Goal: Entertainment & Leisure: Consume media (video, audio)

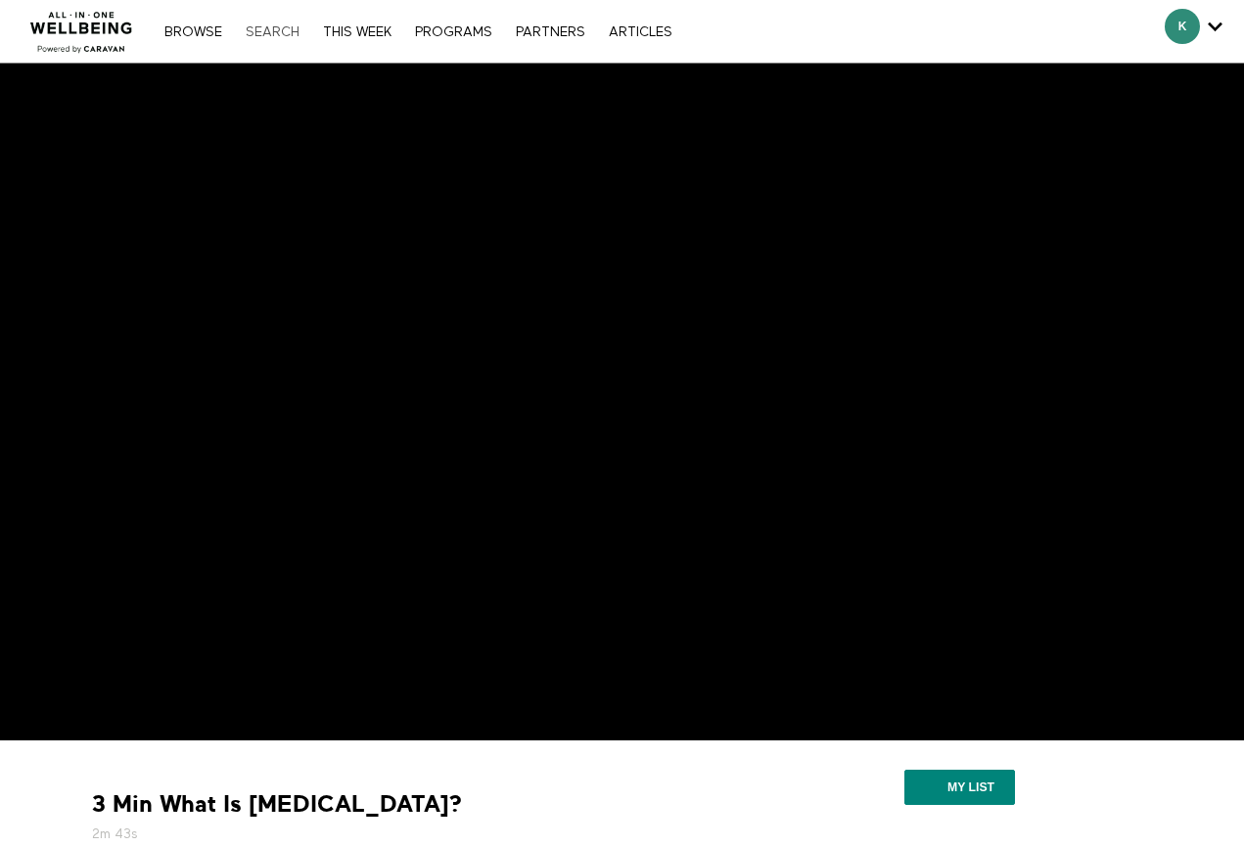
click at [272, 33] on link "Search" at bounding box center [272, 32] width 73 height 14
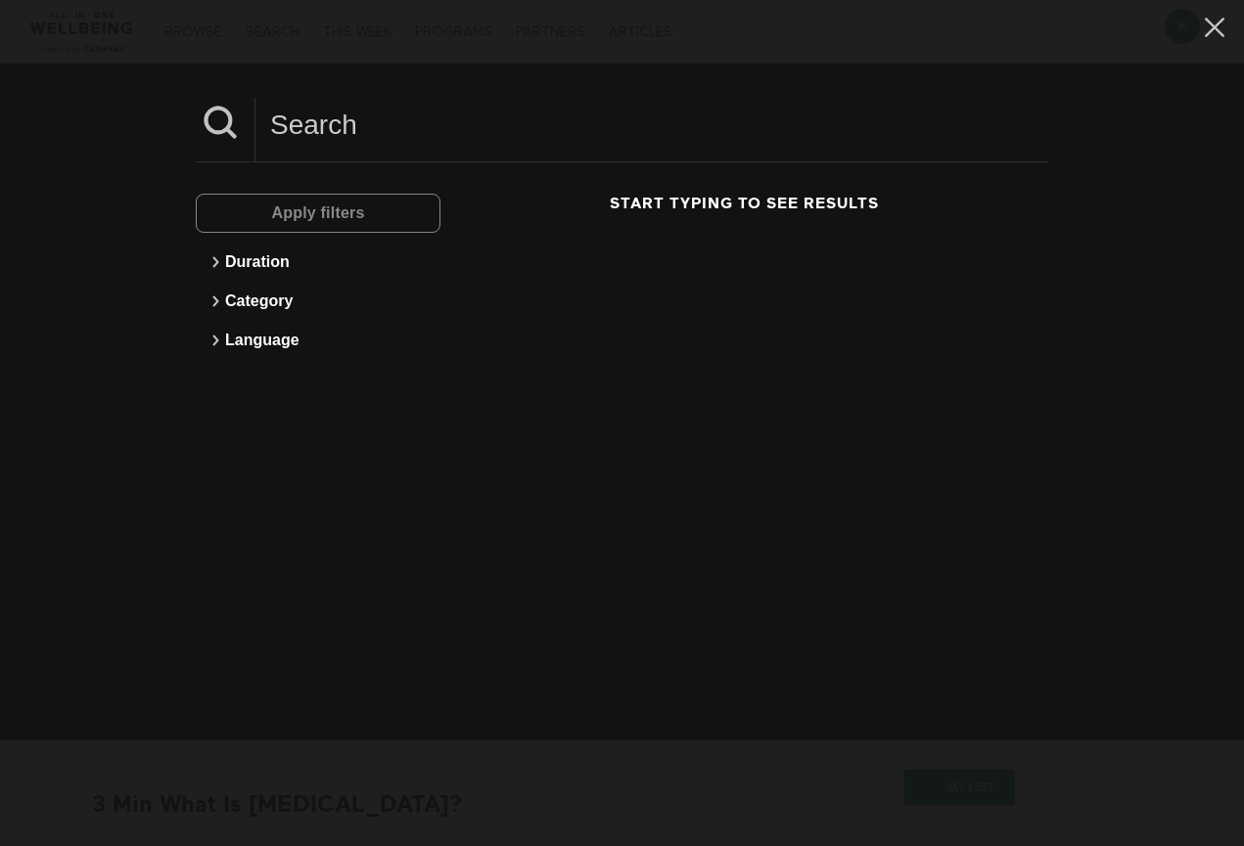
click at [322, 104] on input at bounding box center [651, 125] width 793 height 54
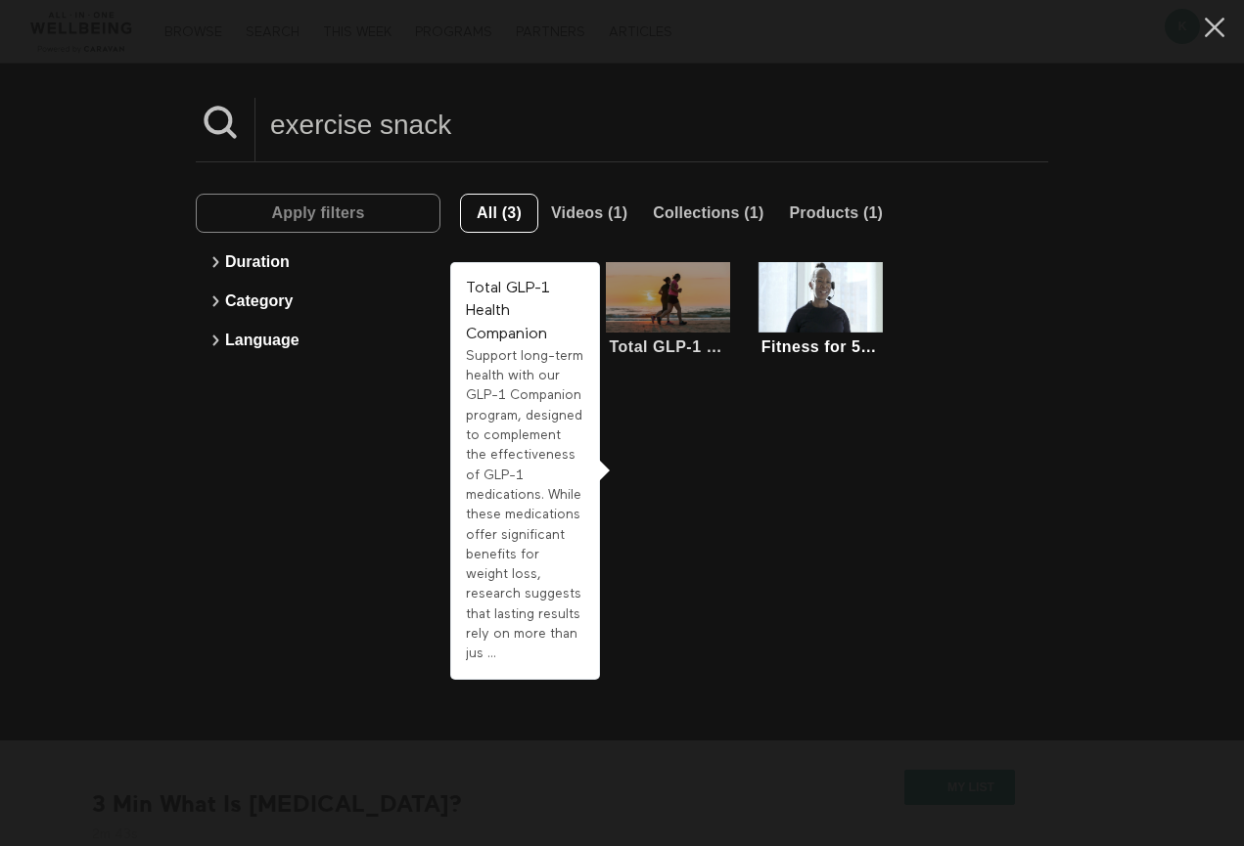
type input "exercise snack"
click at [669, 309] on div at bounding box center [668, 297] width 124 height 70
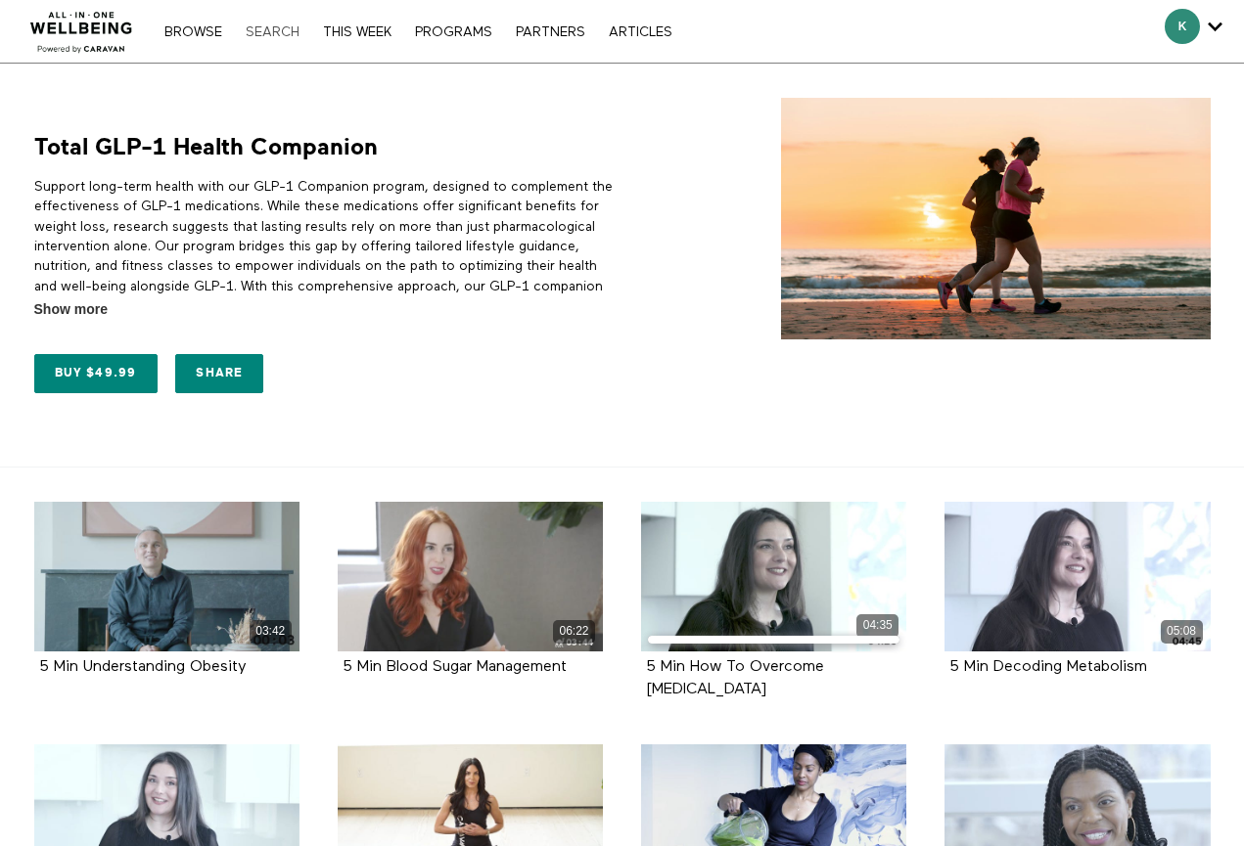
click at [278, 33] on link "Search" at bounding box center [272, 32] width 73 height 14
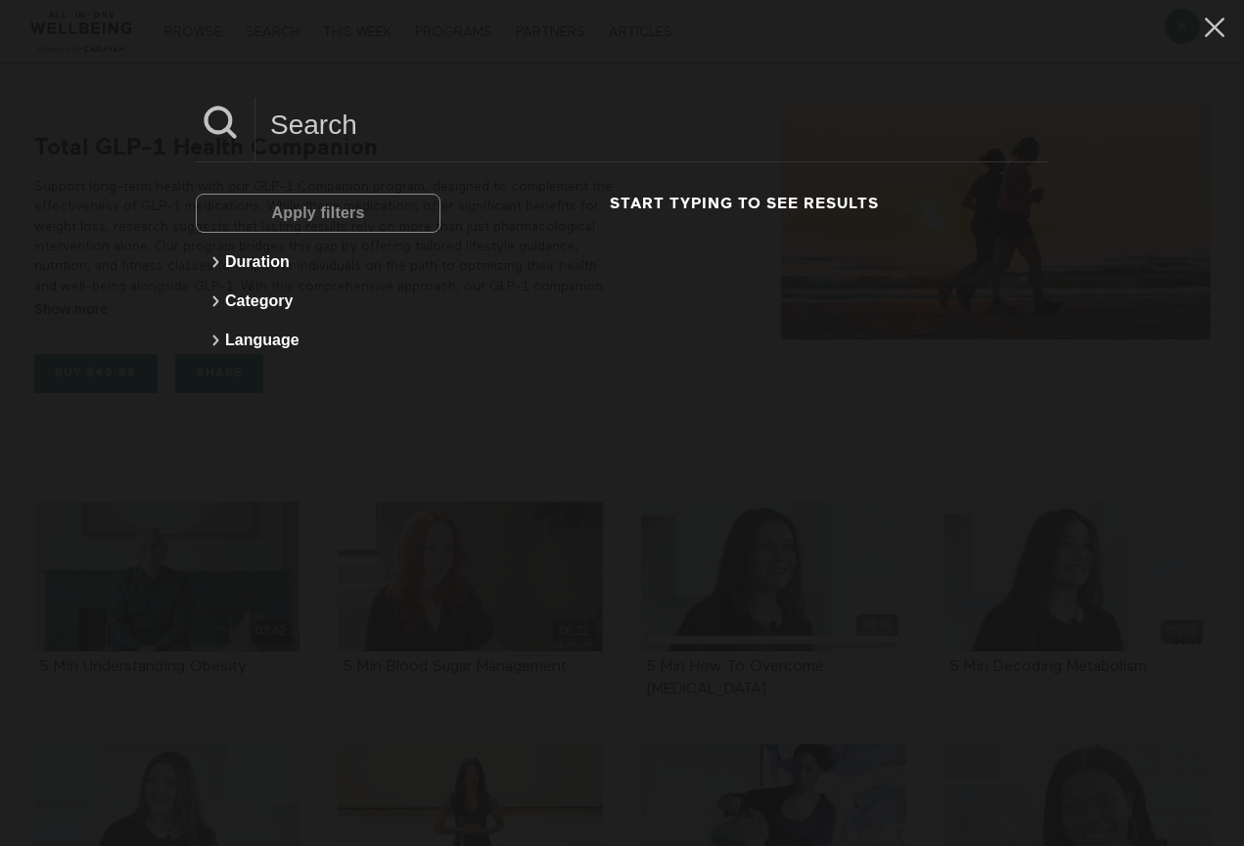
click at [283, 141] on input at bounding box center [651, 125] width 793 height 54
type input "q"
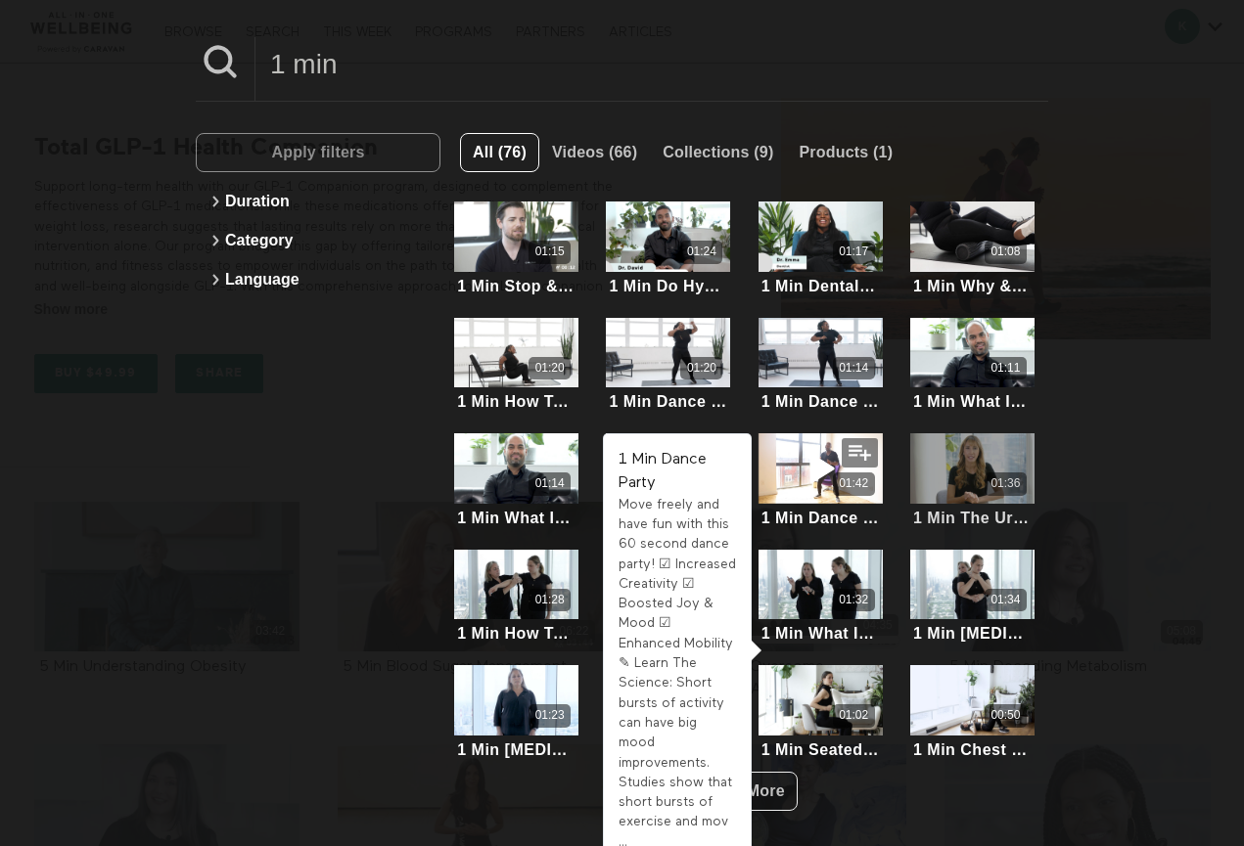
scroll to position [57, 0]
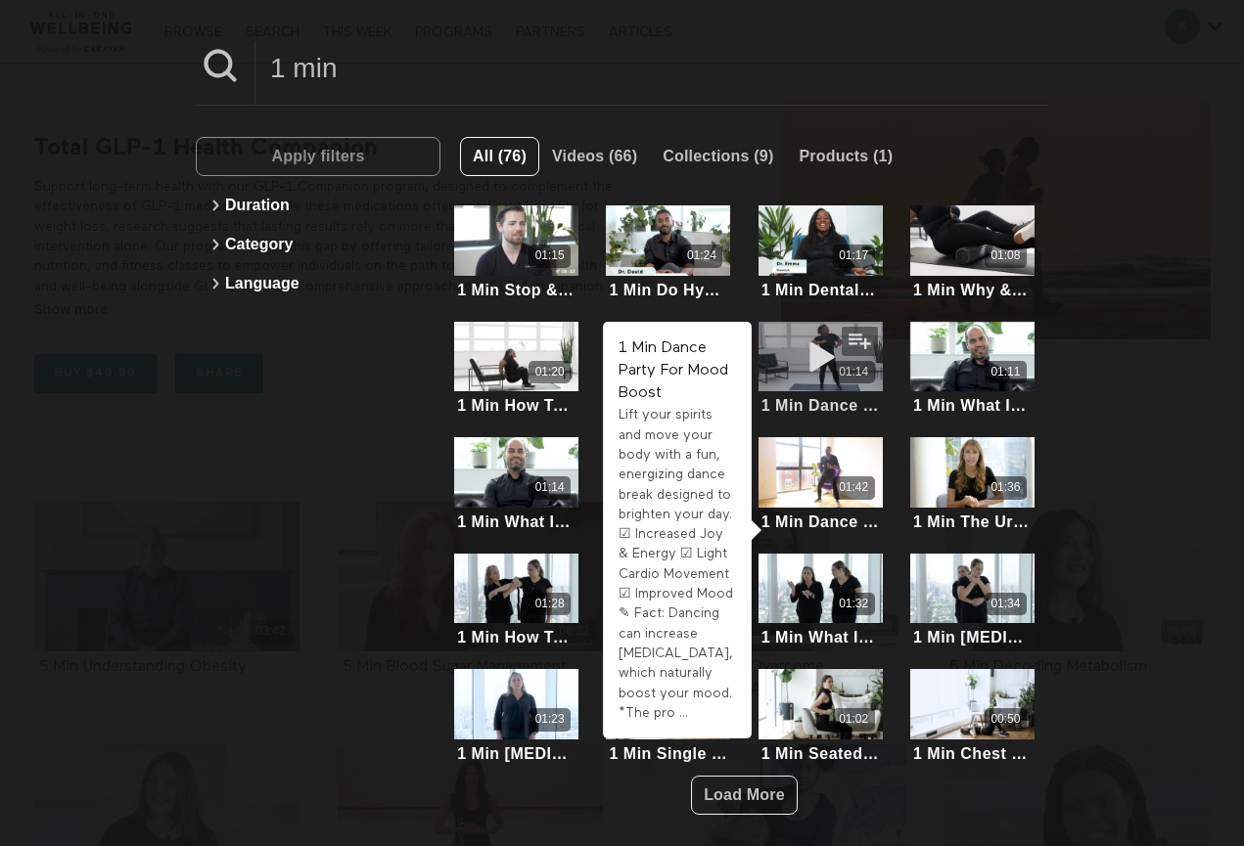
type input "1 min"
click at [778, 359] on div "01:14" at bounding box center [820, 357] width 124 height 70
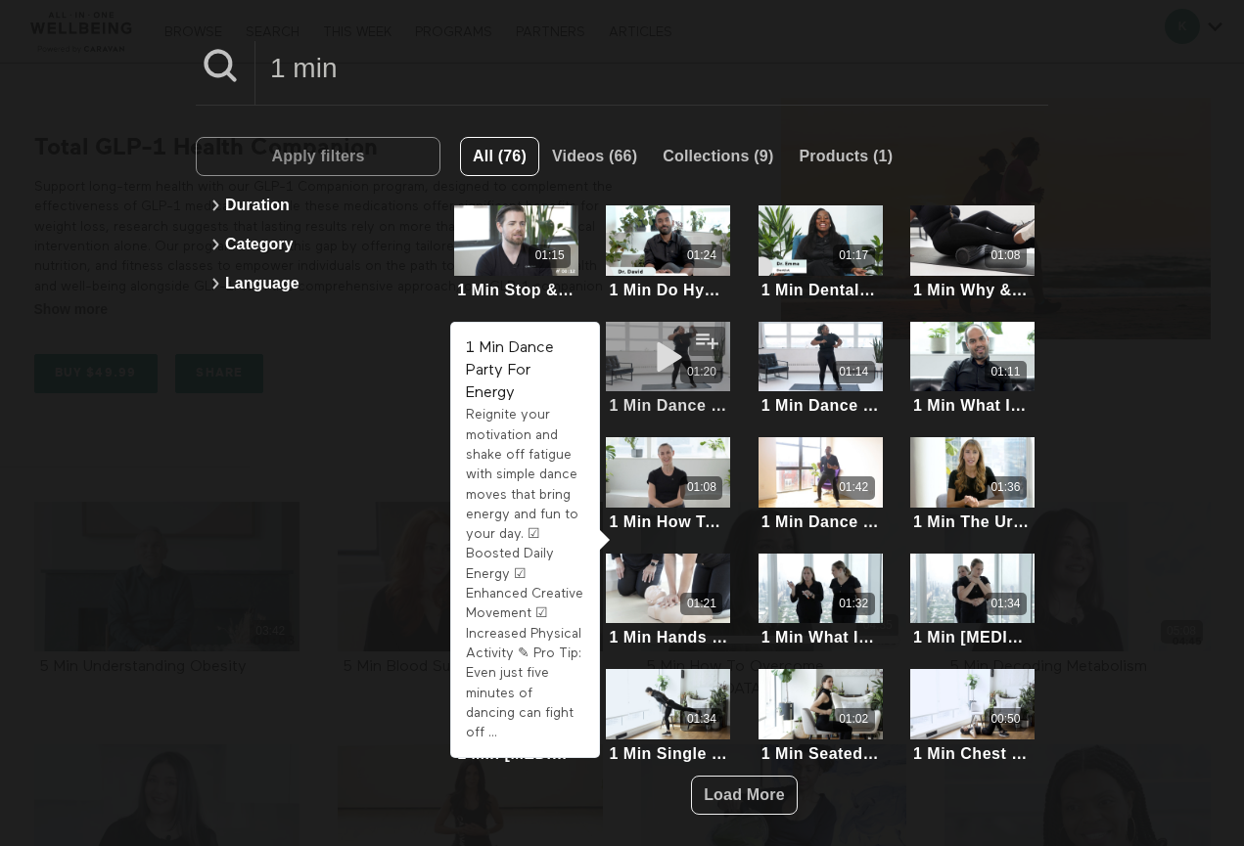
click at [665, 357] on icon at bounding box center [668, 357] width 59 height 34
